Goal: Check status: Check status

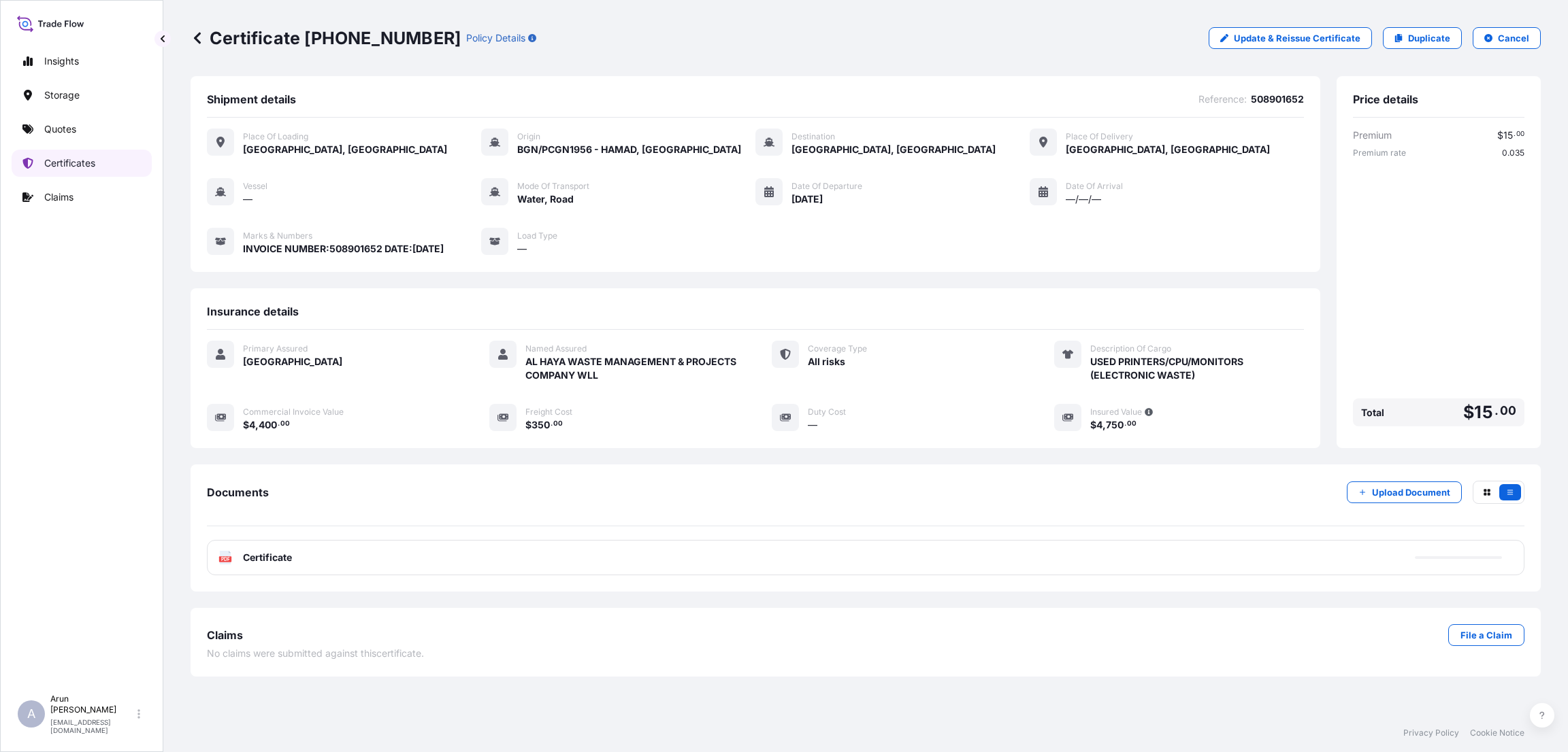
click at [76, 154] on link "Certificates" at bounding box center [82, 163] width 140 height 27
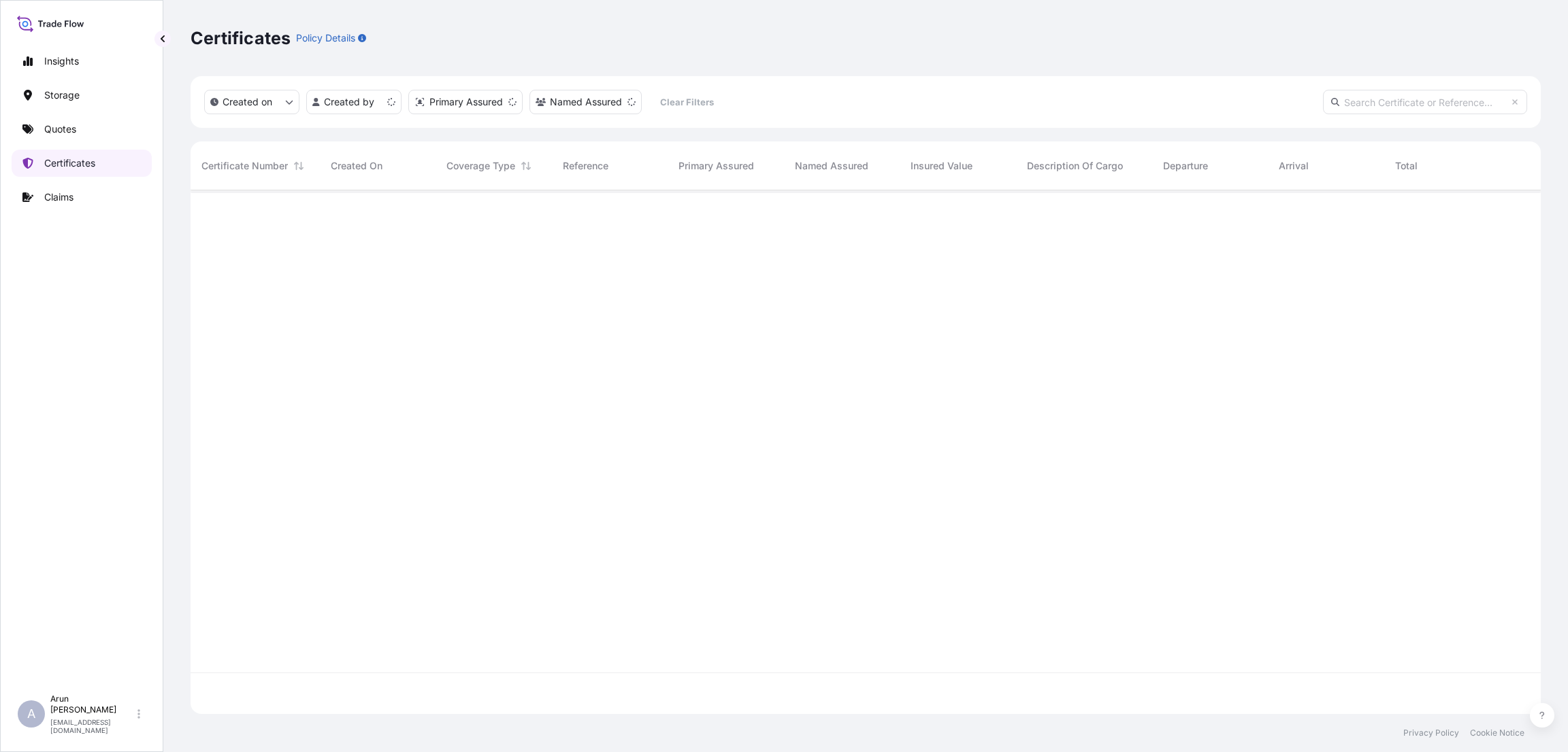
scroll to position [516, 1334]
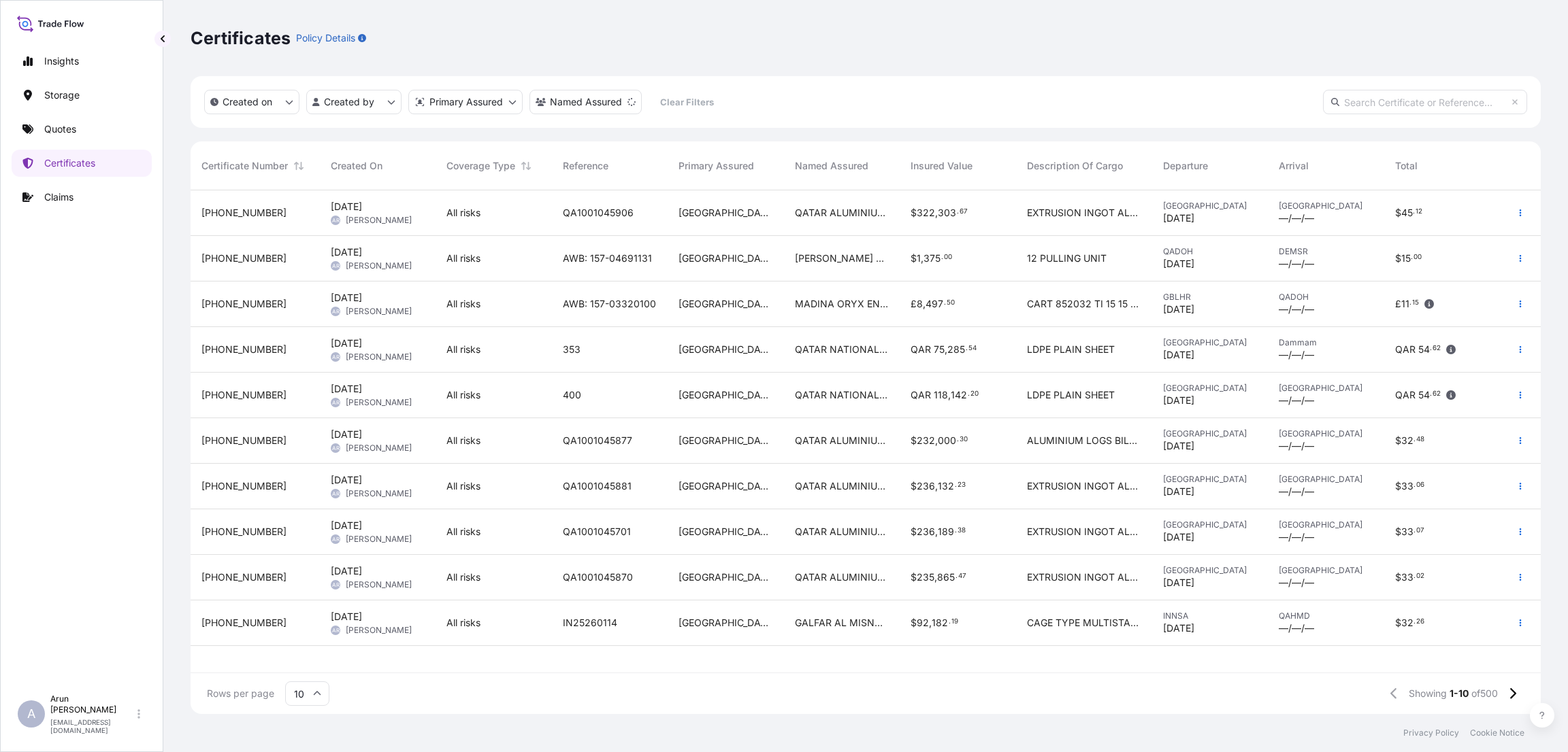
click at [1432, 102] on input "text" at bounding box center [1424, 102] width 204 height 25
click at [1373, 105] on input "text" at bounding box center [1424, 102] width 204 height 25
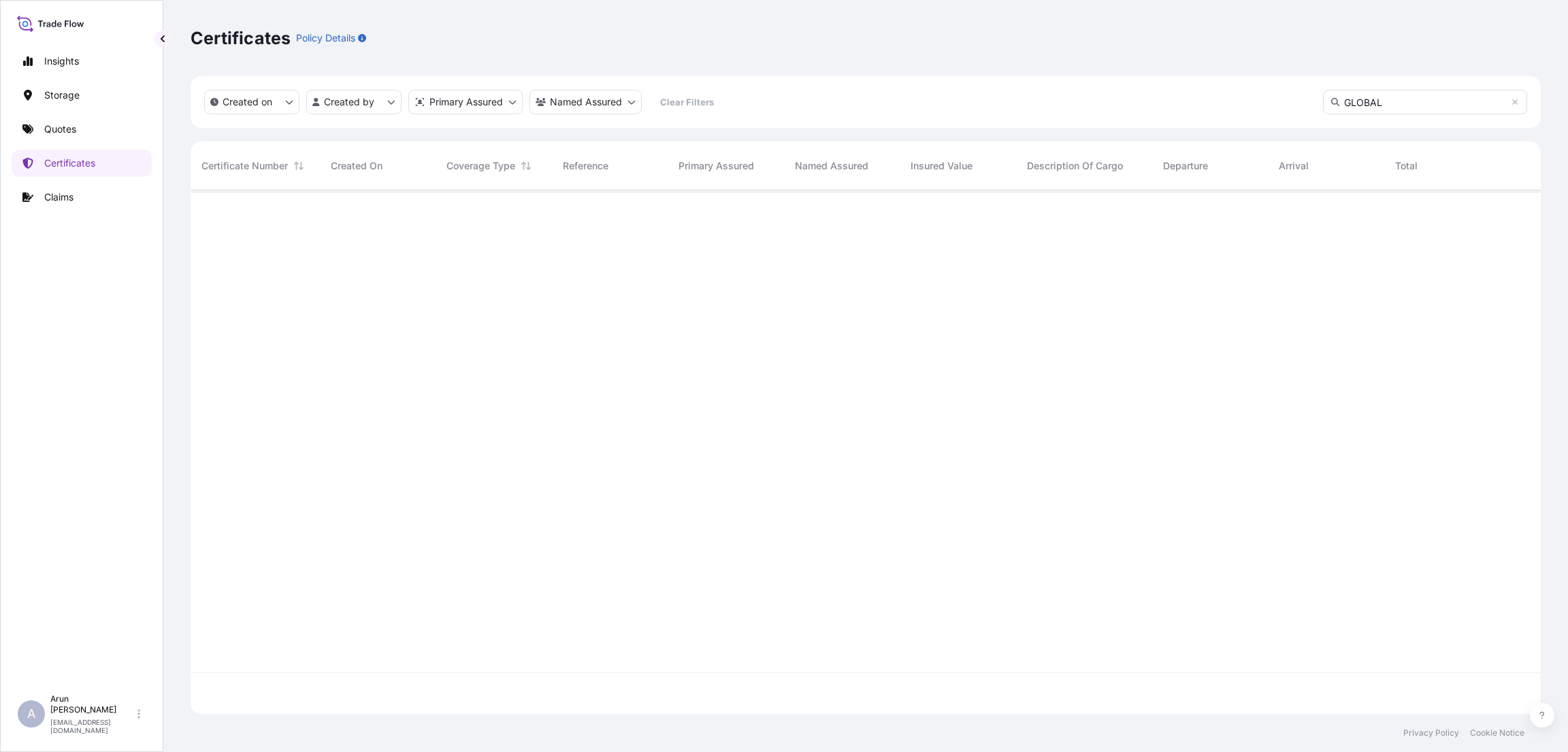
scroll to position [557, 1334]
type input "G"
drag, startPoint x: 1453, startPoint y: 103, endPoint x: 1419, endPoint y: 107, distance: 34.2
click at [1419, 107] on input "NSA/HMD/CSSI/166529" at bounding box center [1424, 102] width 204 height 25
type input "NSAHMDCSSI166529"
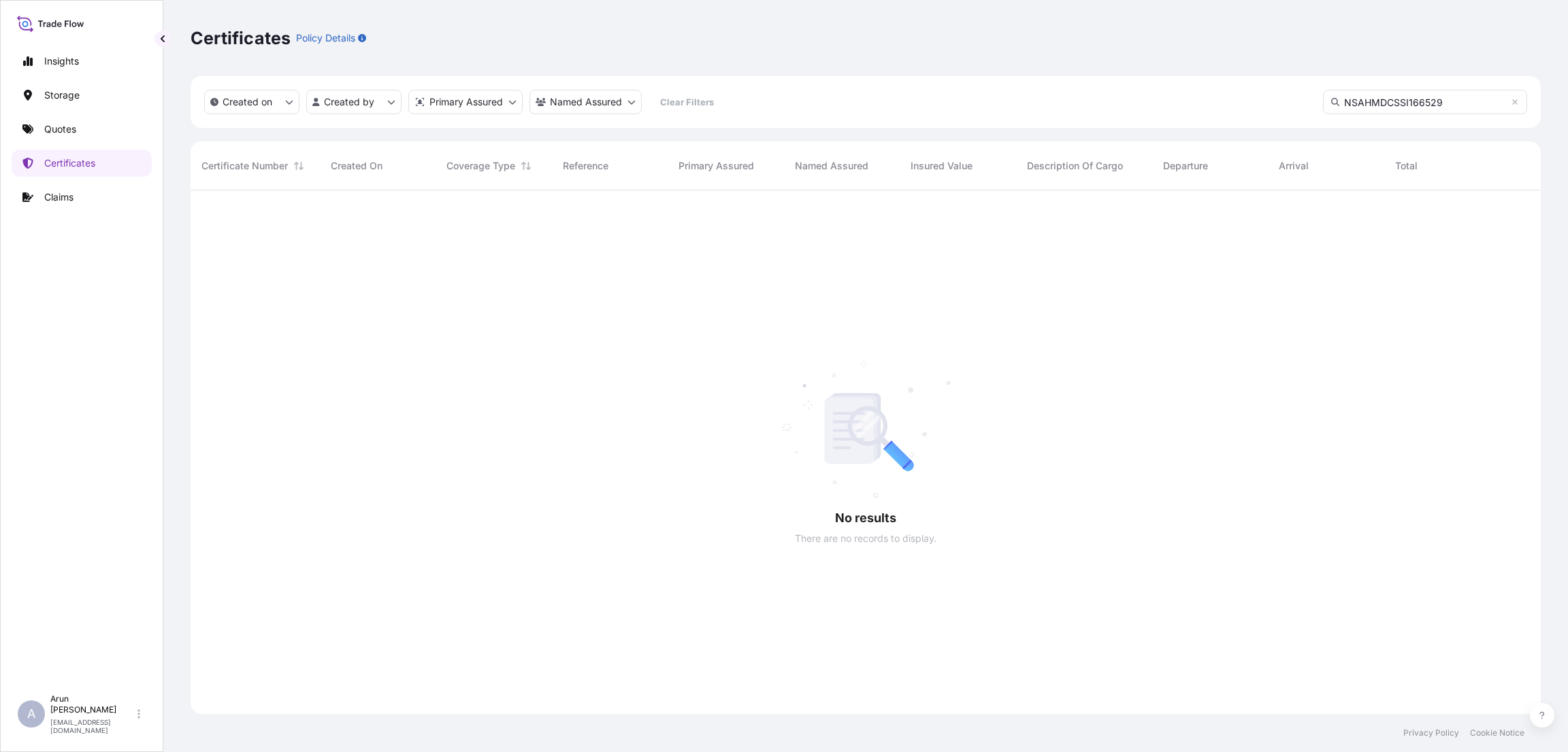
drag, startPoint x: 1454, startPoint y: 102, endPoint x: 1338, endPoint y: 102, distance: 116.0
click at [1341, 102] on input "NSAHMDCSSI166529" at bounding box center [1424, 102] width 204 height 25
type input "072725ORYX0618"
